Goal: Book appointment/travel/reservation

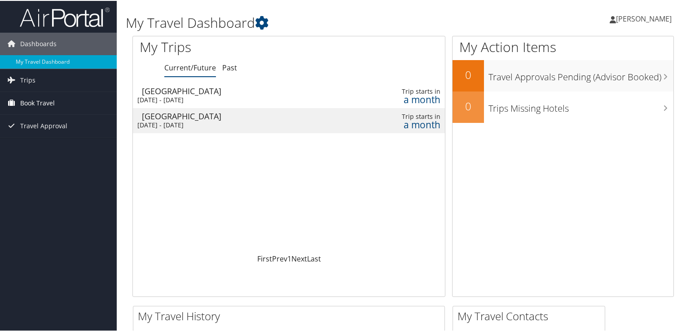
click at [41, 102] on span "Book Travel" at bounding box center [37, 102] width 35 height 22
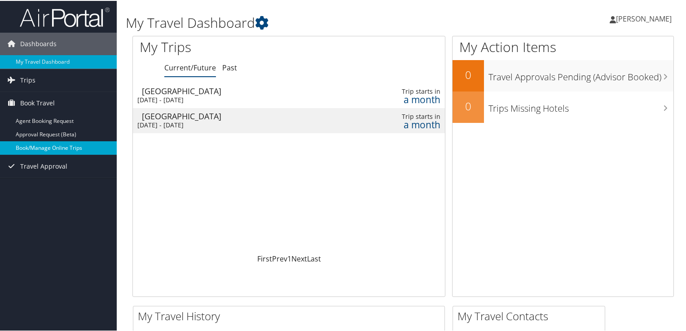
click at [45, 147] on link "Book/Manage Online Trips" at bounding box center [58, 147] width 117 height 13
